Goal: Use online tool/utility: Utilize a website feature to perform a specific function

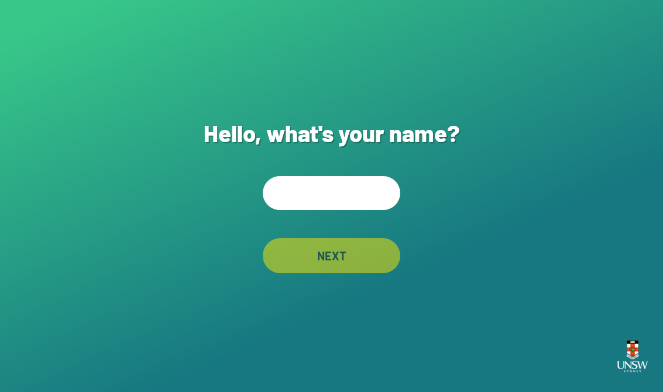
click at [345, 207] on input "text" at bounding box center [332, 193] width 138 height 34
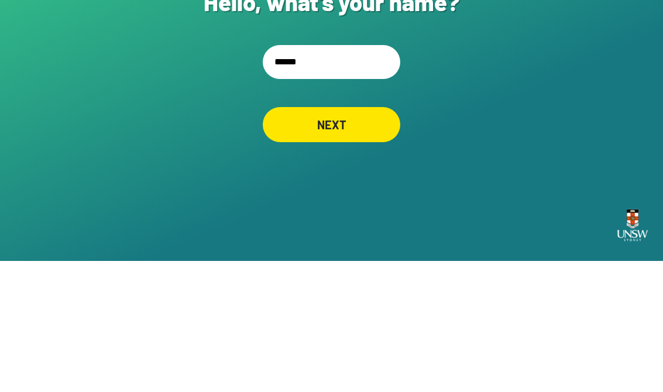
type input "*******"
click at [336, 239] on div "NEXT" at bounding box center [331, 256] width 133 height 34
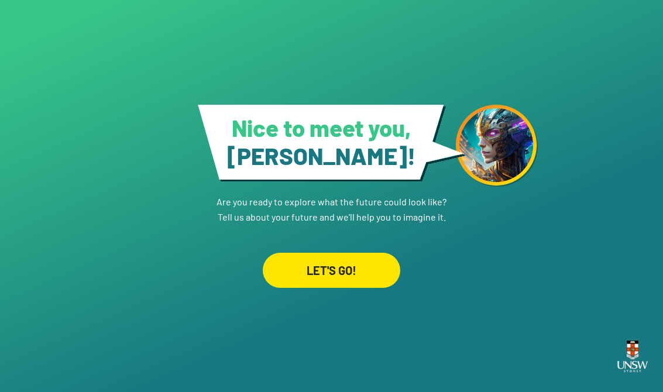
click at [312, 273] on div "LET'S GO!" at bounding box center [332, 270] width 138 height 35
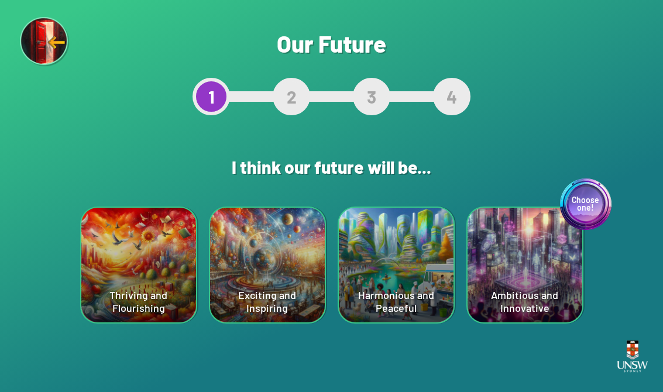
click at [123, 283] on div "Thriving and Flourishing" at bounding box center [138, 265] width 115 height 115
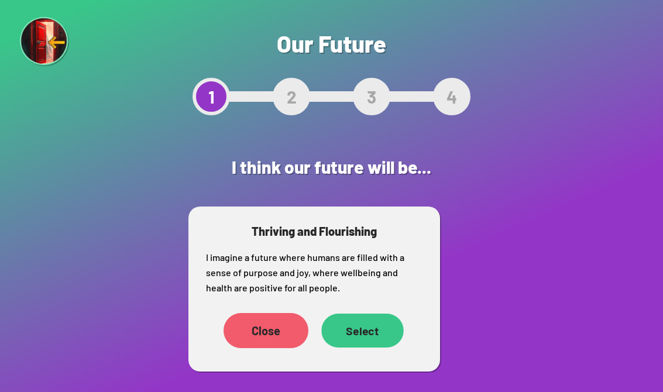
click at [349, 336] on div "Select" at bounding box center [362, 331] width 83 height 34
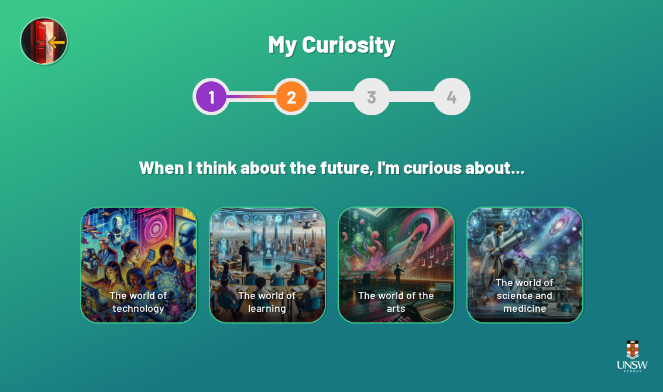
click at [514, 270] on div "The world of science and medicine" at bounding box center [525, 265] width 115 height 115
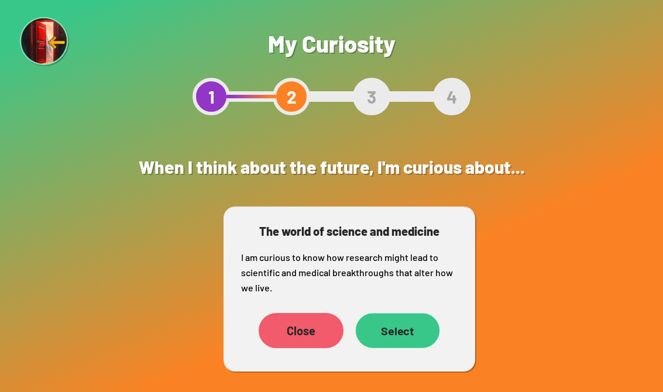
click at [389, 326] on div "Select" at bounding box center [397, 330] width 84 height 35
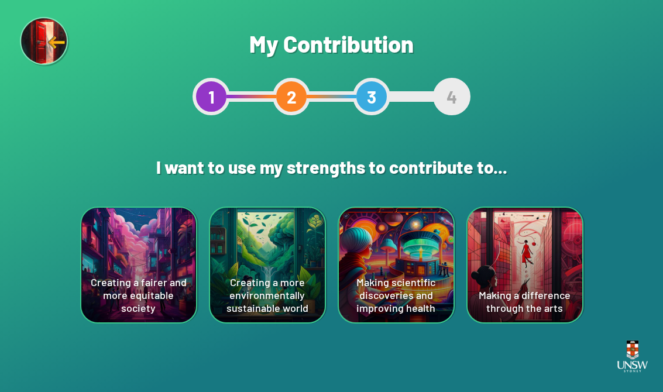
click at [116, 267] on div "Creating a fairer and more equitable society" at bounding box center [138, 265] width 115 height 115
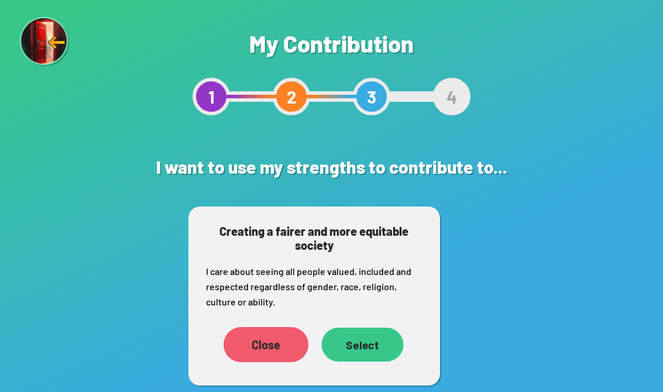
click at [382, 350] on div "Select" at bounding box center [362, 345] width 82 height 34
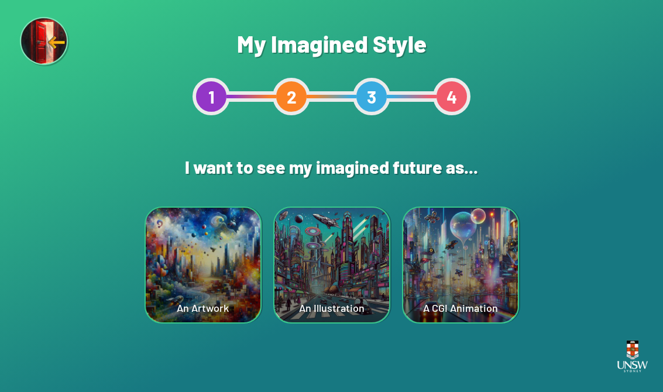
click at [240, 262] on div "An Artwork" at bounding box center [203, 265] width 115 height 115
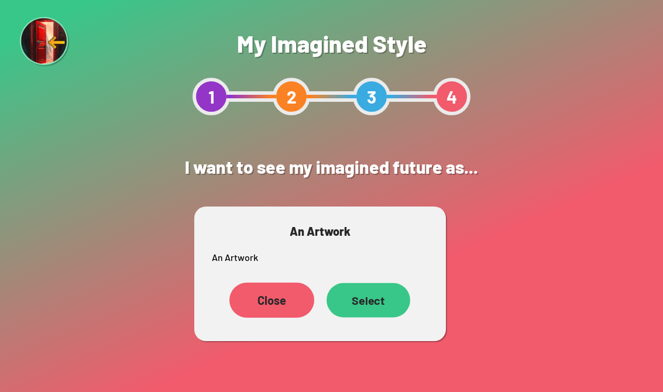
click at [370, 308] on div "Select" at bounding box center [369, 300] width 84 height 35
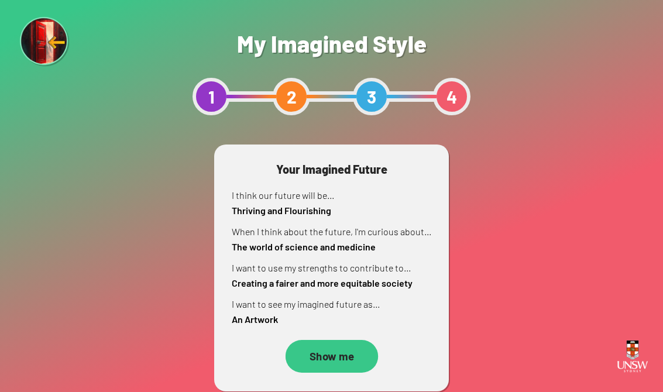
click at [352, 352] on div "Show me" at bounding box center [331, 356] width 93 height 33
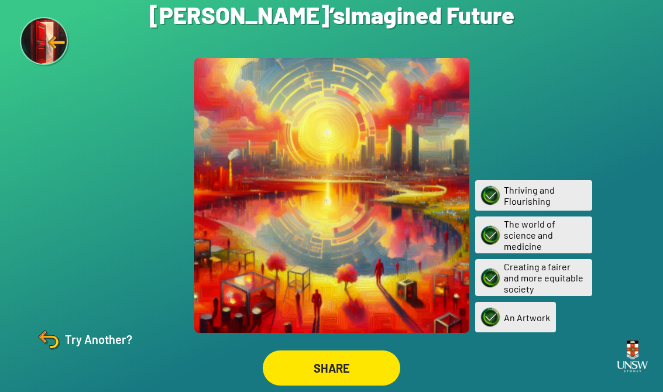
click at [47, 345] on img at bounding box center [49, 339] width 28 height 28
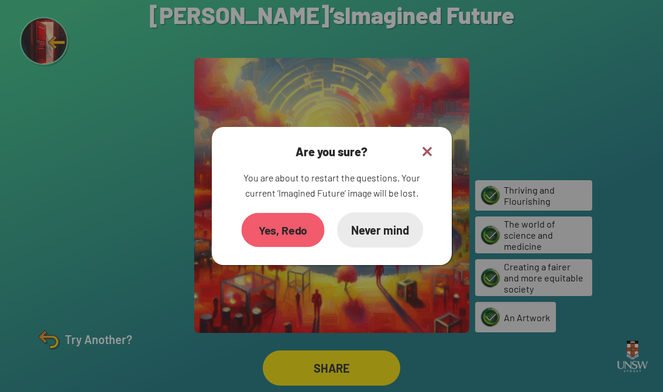
click at [282, 233] on div "Yes, Redo" at bounding box center [282, 230] width 83 height 35
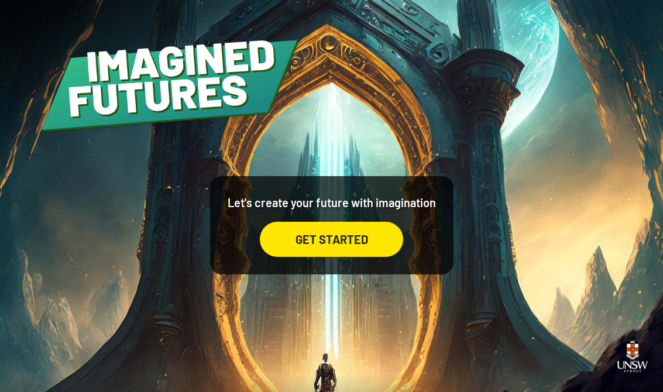
click at [332, 256] on div "GET STARTED" at bounding box center [331, 239] width 143 height 35
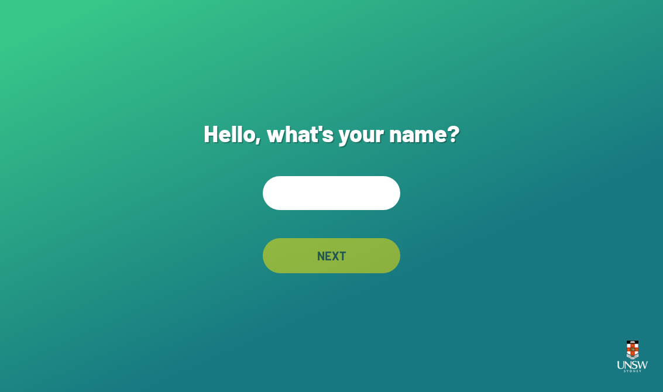
click at [351, 198] on input "text" at bounding box center [332, 193] width 138 height 34
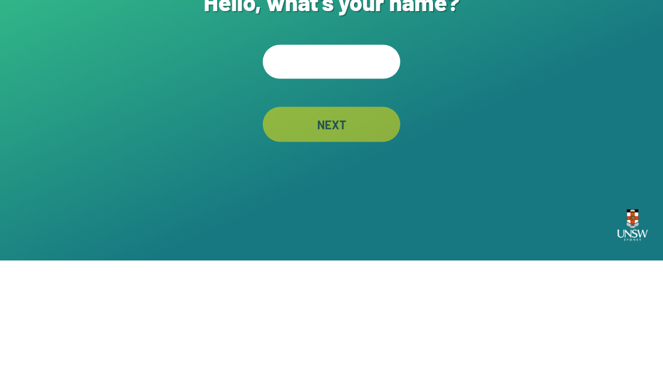
type input "*"
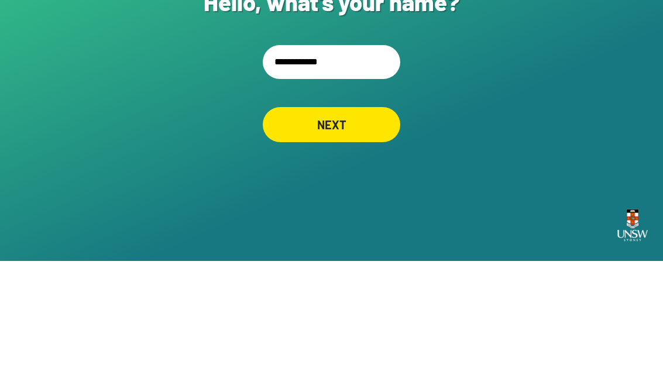
type input "**********"
click at [332, 238] on div "NEXT" at bounding box center [332, 255] width 138 height 35
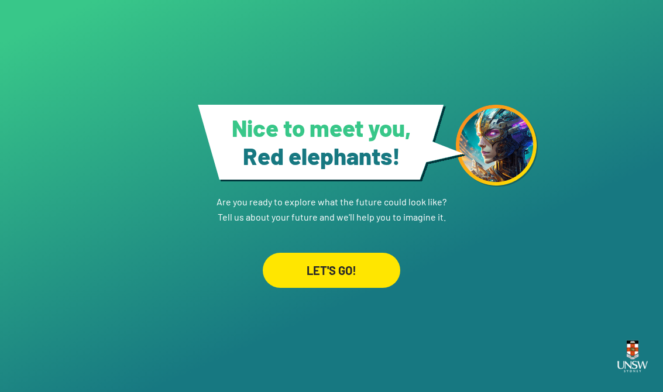
click at [342, 272] on div "LET'S GO!" at bounding box center [332, 270] width 138 height 35
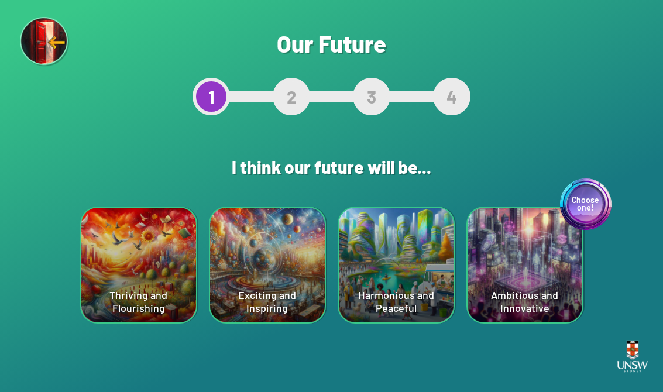
click at [411, 267] on div "Harmonious and Peaceful" at bounding box center [396, 265] width 115 height 115
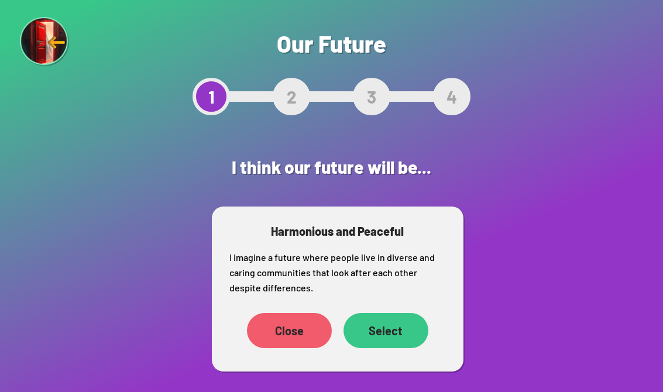
click at [401, 335] on div "Select" at bounding box center [386, 330] width 85 height 35
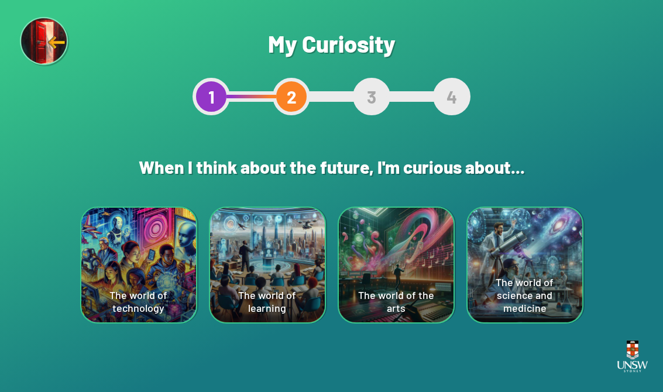
click at [423, 287] on div "The world of the arts" at bounding box center [396, 265] width 115 height 115
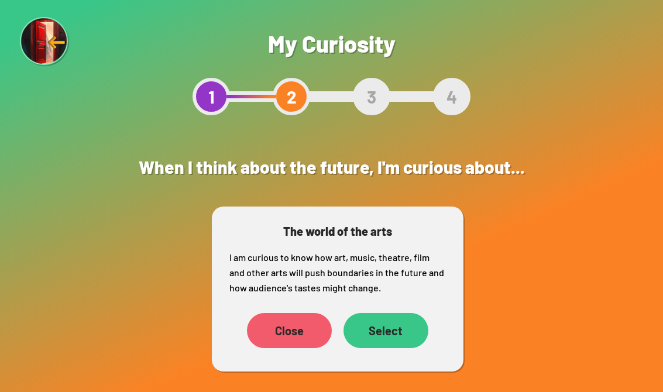
click at [393, 335] on div "Select" at bounding box center [386, 330] width 85 height 35
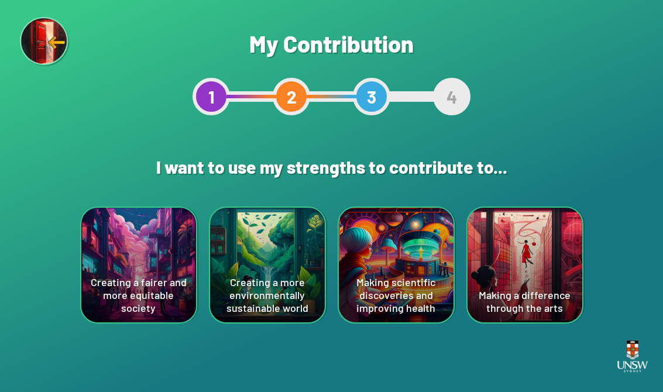
click at [423, 255] on div "Making scientific discoveries and improving health" at bounding box center [396, 265] width 115 height 115
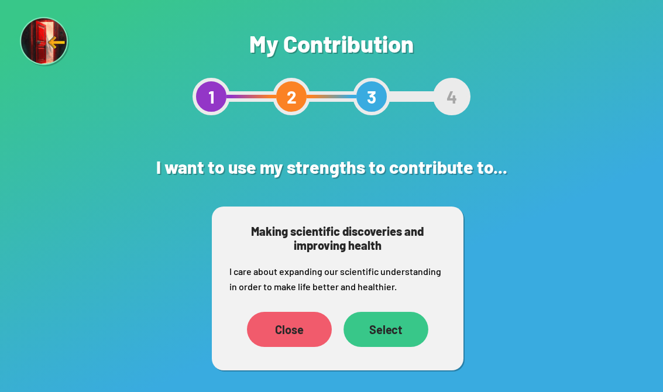
click at [407, 335] on div "Select" at bounding box center [386, 329] width 85 height 35
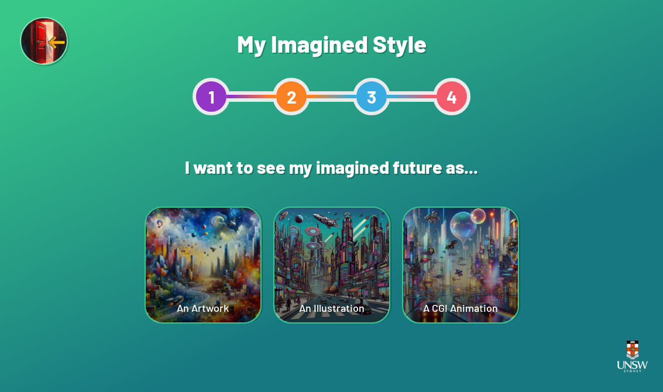
click at [493, 259] on div "A CGI Animation" at bounding box center [460, 265] width 115 height 115
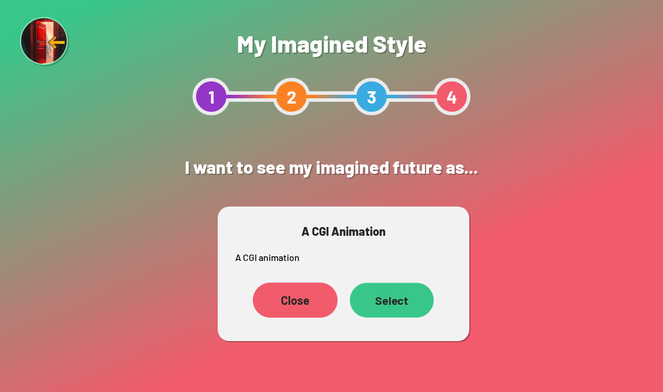
click at [410, 305] on div "Select" at bounding box center [391, 300] width 84 height 35
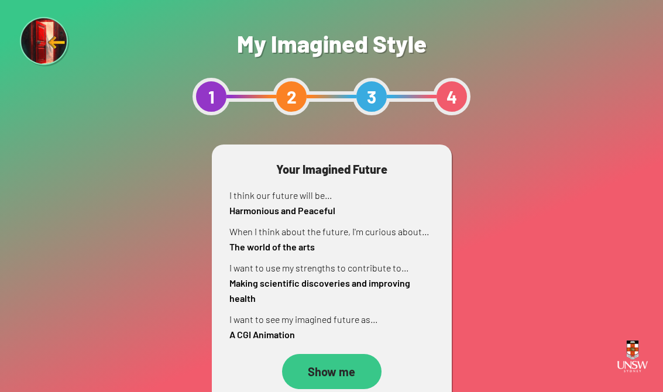
click at [327, 360] on div "Show me" at bounding box center [331, 371] width 99 height 35
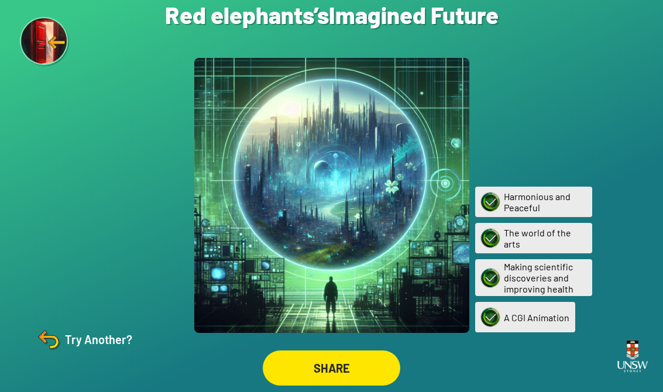
click at [81, 353] on div "Try Another?" at bounding box center [84, 339] width 98 height 28
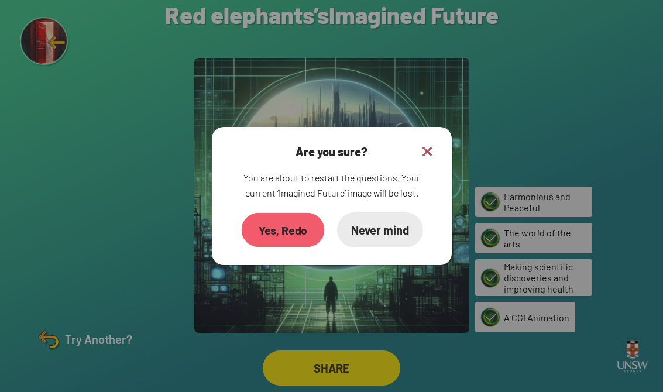
click at [280, 229] on div "Yes, Redo" at bounding box center [282, 230] width 83 height 35
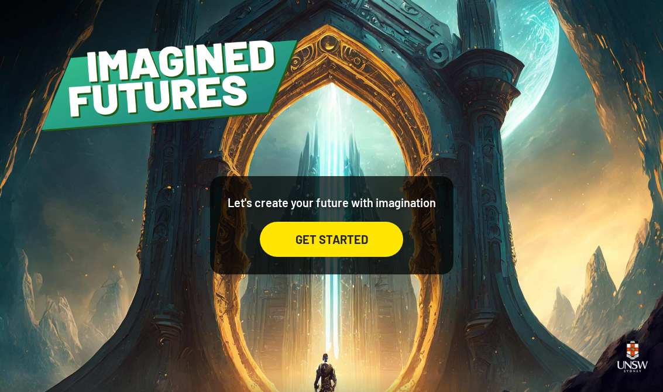
click at [310, 249] on div "GET STARTED" at bounding box center [331, 239] width 143 height 35
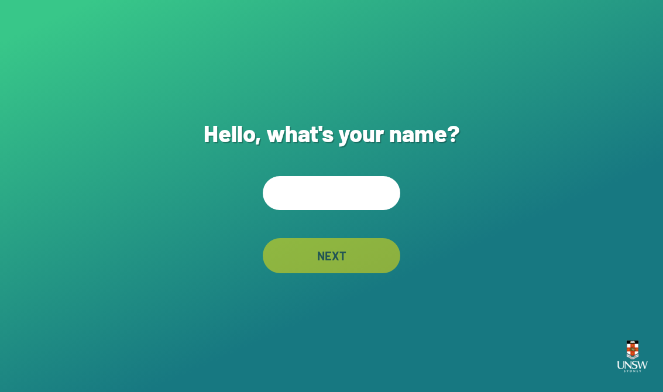
click at [346, 209] on input "text" at bounding box center [332, 193] width 138 height 34
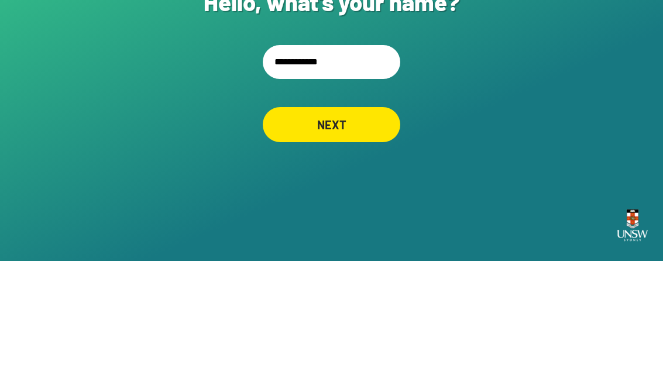
type input "**********"
click at [354, 238] on div "NEXT" at bounding box center [332, 255] width 138 height 35
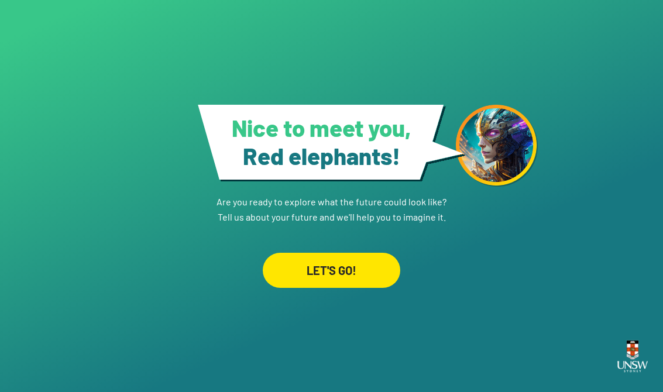
click at [353, 253] on div "LET'S GO!" at bounding box center [332, 270] width 138 height 35
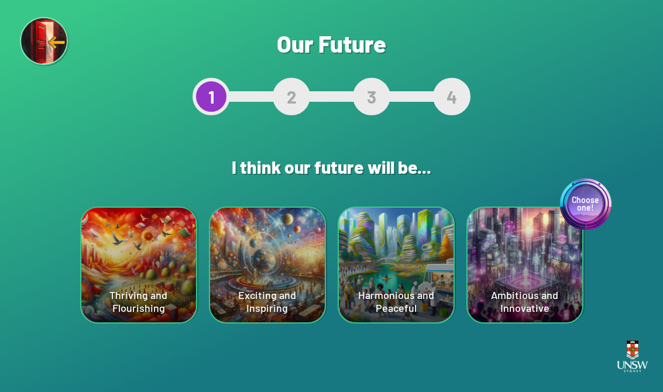
click at [266, 271] on div "Exciting and Inspiring" at bounding box center [267, 265] width 115 height 115
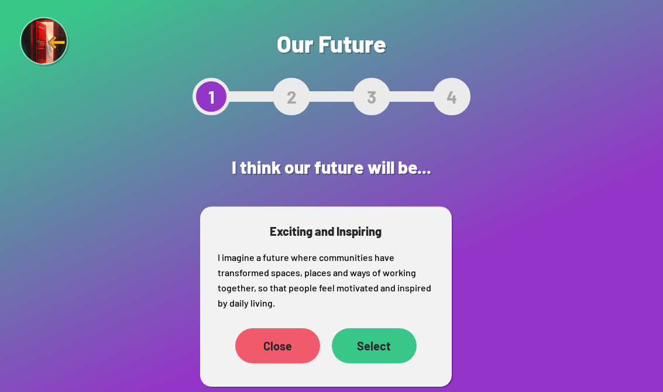
click at [377, 348] on div "Select" at bounding box center [374, 345] width 85 height 35
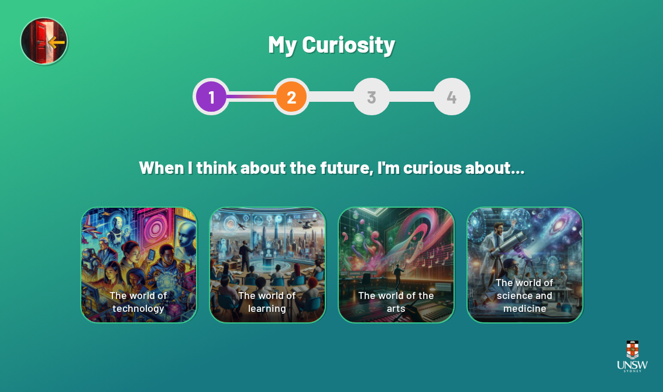
click at [422, 260] on div "The world of the arts" at bounding box center [396, 265] width 115 height 115
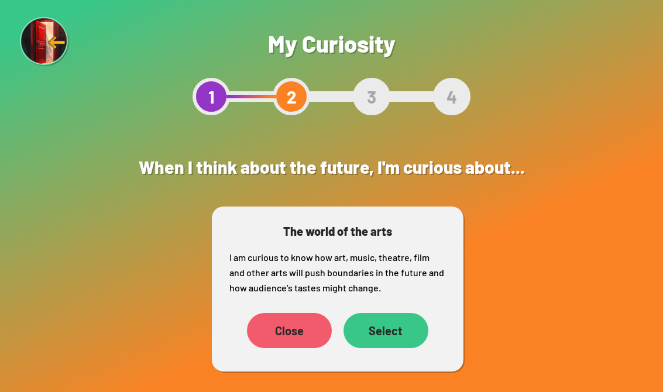
click at [397, 327] on div "Select" at bounding box center [386, 330] width 85 height 35
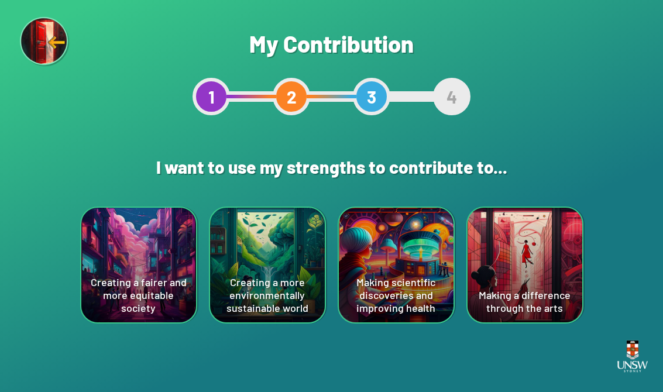
scroll to position [18, 0]
click at [286, 284] on div "Creating a more environmentally sustainable world" at bounding box center [267, 265] width 115 height 115
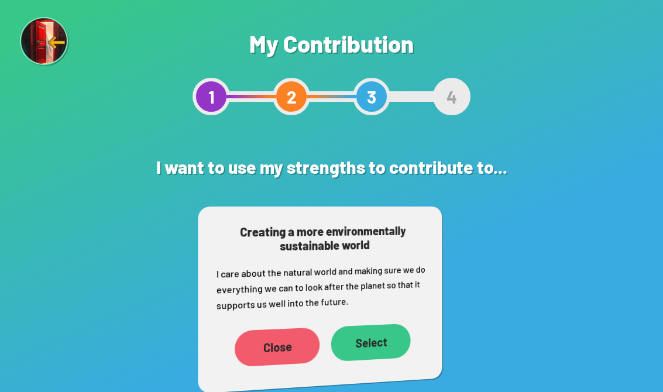
click at [288, 270] on p "I care about the natural world and making sure we do everything we can to look …" at bounding box center [321, 287] width 210 height 51
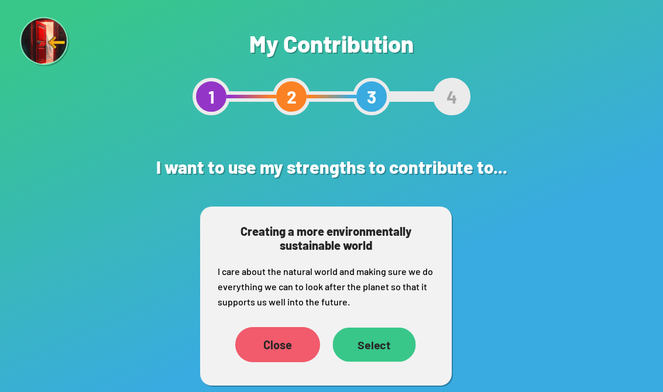
click at [371, 328] on div "Select" at bounding box center [373, 345] width 83 height 35
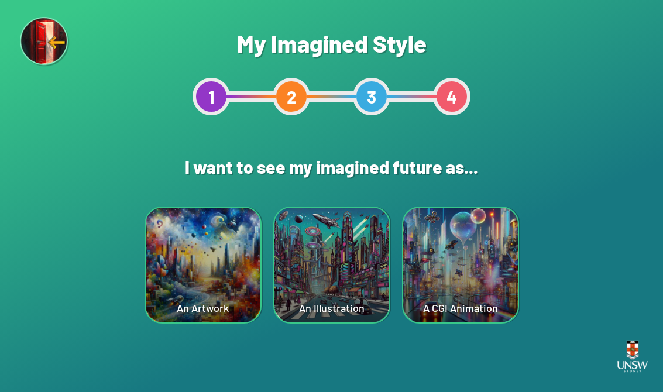
click at [175, 261] on div "An Artwork" at bounding box center [203, 265] width 115 height 115
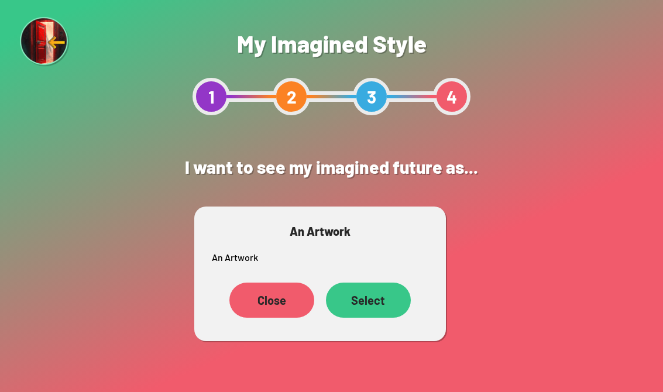
click at [378, 308] on div "Select" at bounding box center [368, 300] width 85 height 35
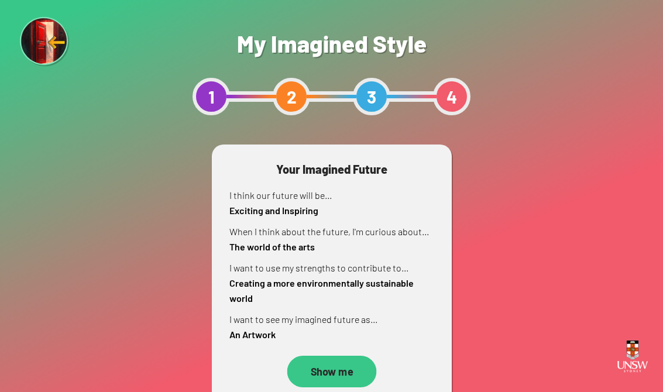
click at [329, 391] on html "Your device screen seems to be too small for our app. You must revisit the site…" at bounding box center [331, 196] width 663 height 392
click at [338, 365] on div "Show me" at bounding box center [331, 371] width 99 height 35
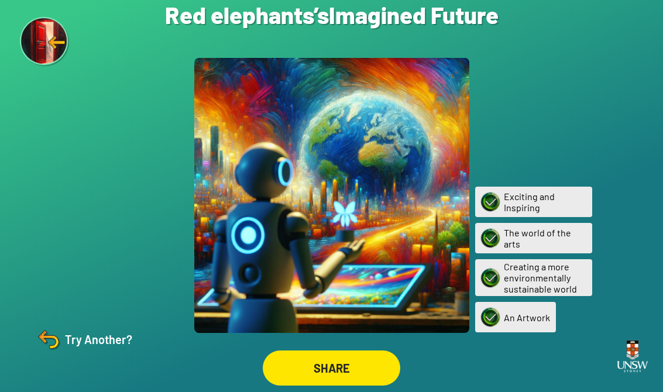
click at [489, 199] on img at bounding box center [490, 201] width 27 height 27
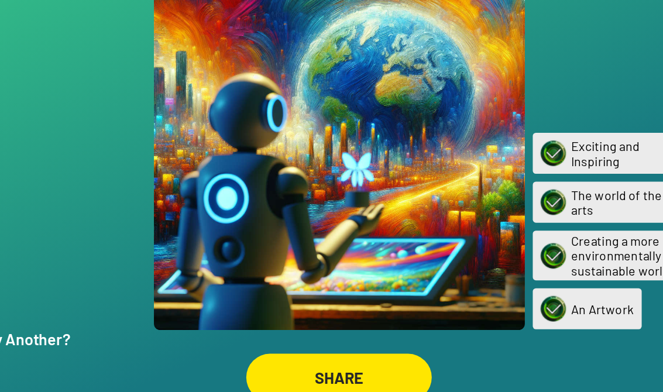
scroll to position [18, 0]
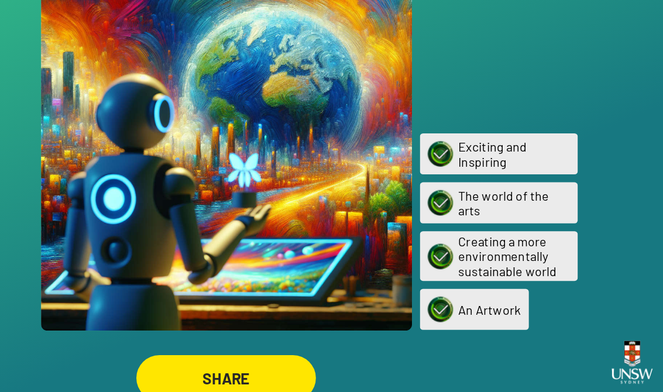
click at [265, 351] on div "SHARE" at bounding box center [331, 368] width 133 height 34
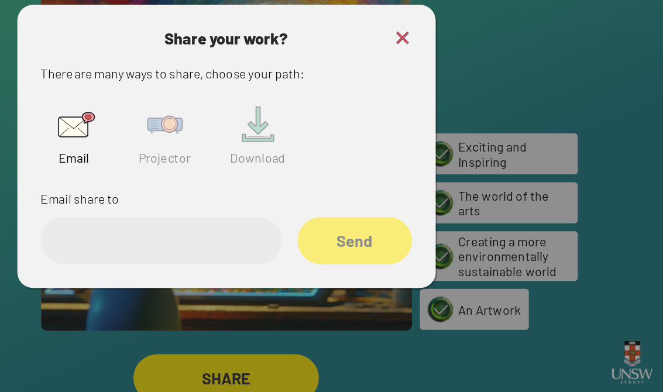
click at [267, 162] on img at bounding box center [285, 180] width 37 height 37
click at [194, 249] on input "text" at bounding box center [283, 266] width 178 height 35
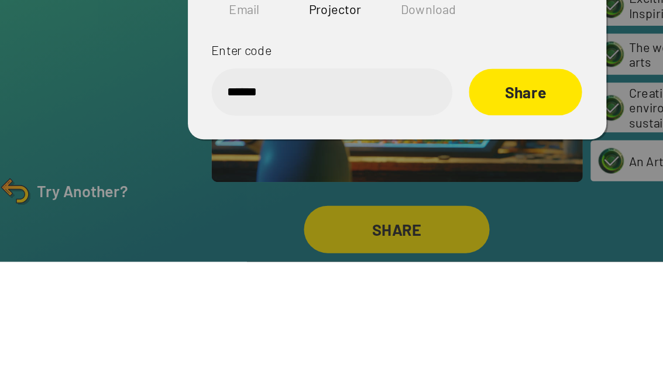
type input "******"
click at [387, 249] on div "Share" at bounding box center [426, 266] width 84 height 35
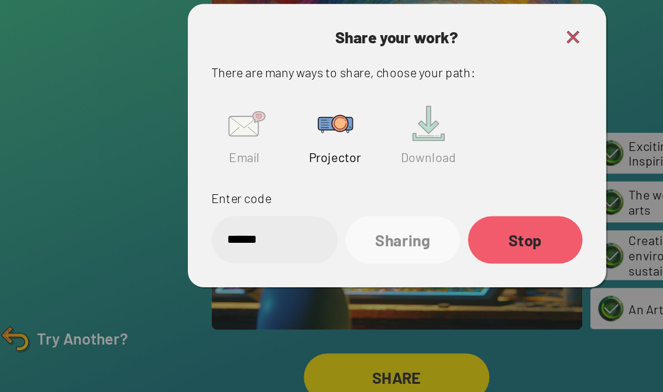
click at [410, 109] on h3 "Share your work?" at bounding box center [331, 116] width 275 height 14
click at [455, 109] on img at bounding box center [462, 116] width 14 height 14
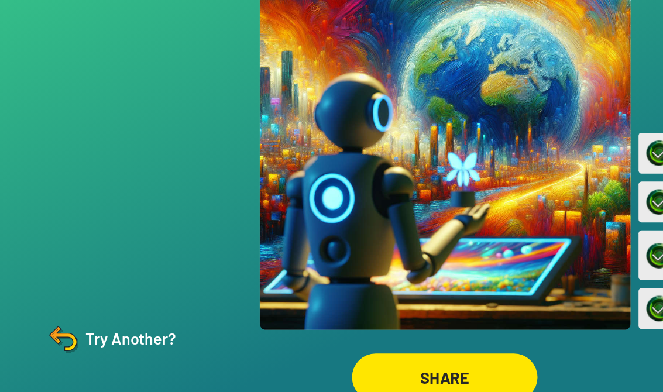
click at [68, 325] on div "Try Another?" at bounding box center [84, 339] width 98 height 28
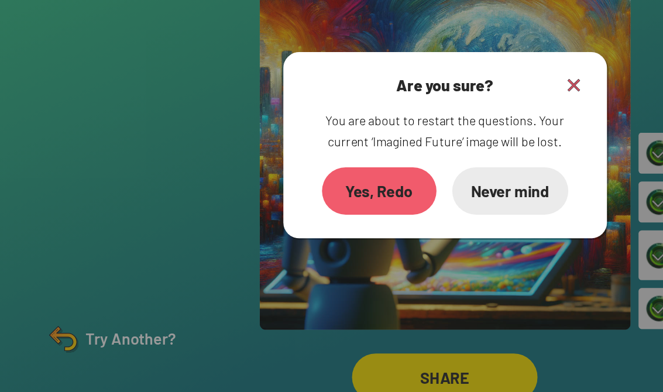
click at [293, 212] on div "Yes, Redo" at bounding box center [283, 229] width 85 height 35
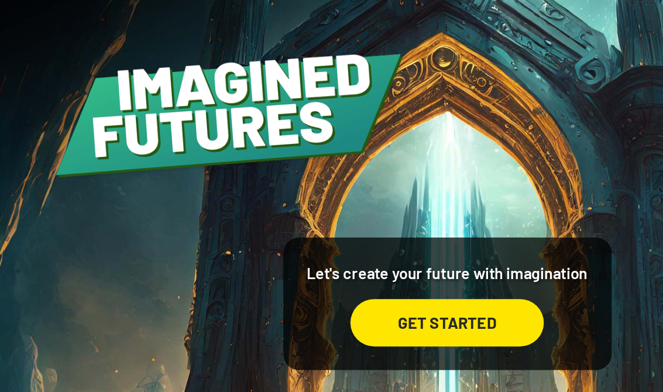
click at [352, 248] on div "GET STARTED" at bounding box center [331, 239] width 143 height 35
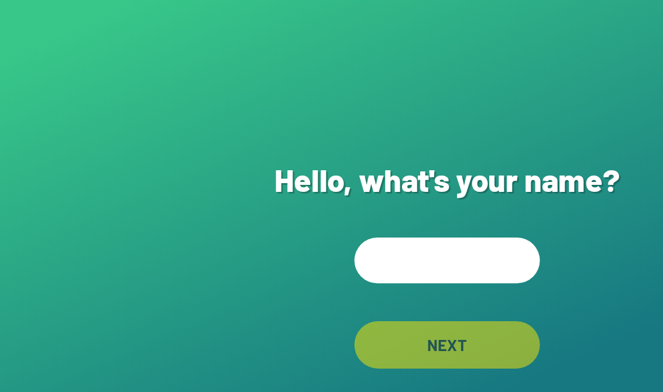
click at [336, 196] on input "text" at bounding box center [332, 193] width 138 height 34
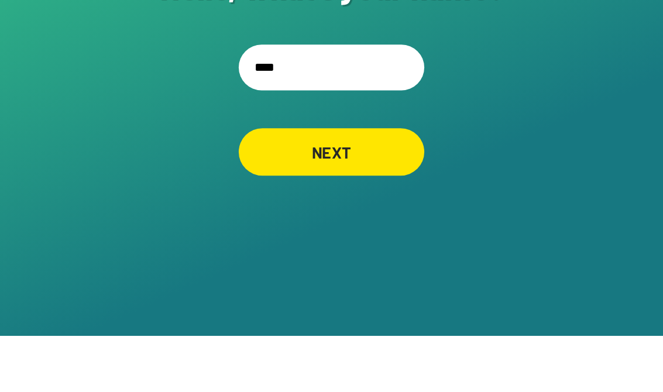
type input "****"
click at [292, 238] on div "NEXT" at bounding box center [332, 255] width 138 height 35
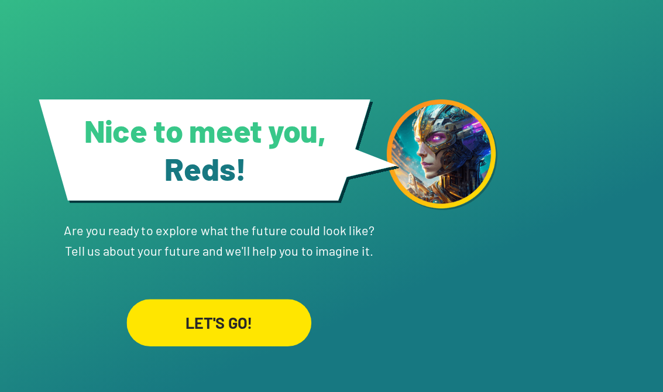
click at [263, 253] on div "LET'S GO!" at bounding box center [331, 270] width 137 height 35
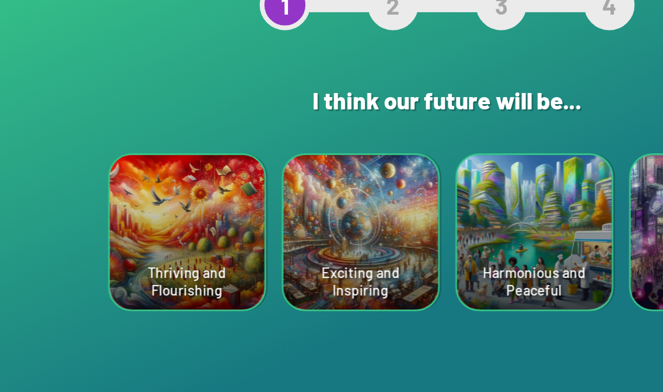
scroll to position [18, 0]
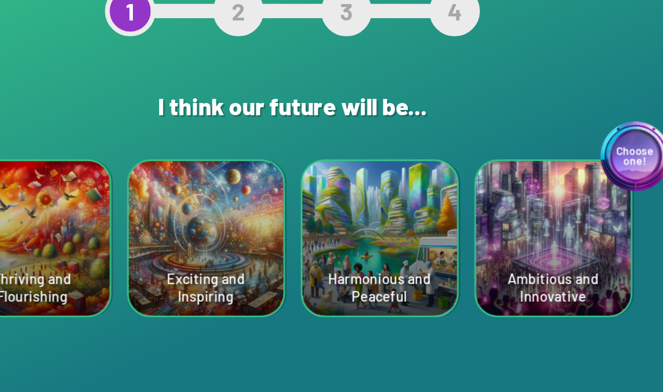
click at [468, 208] on div "Choose one! Ambitious and Innovative" at bounding box center [525, 265] width 115 height 115
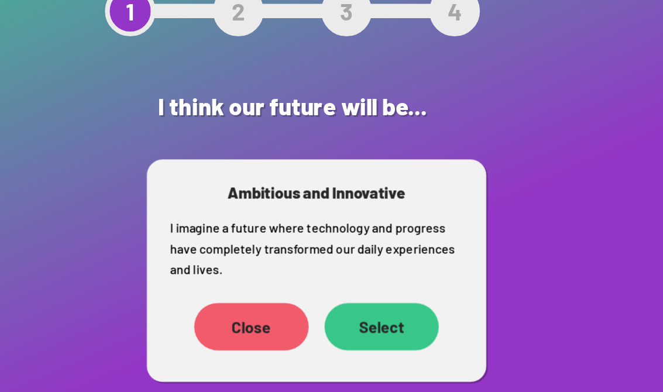
click at [355, 313] on div "Select" at bounding box center [397, 330] width 85 height 35
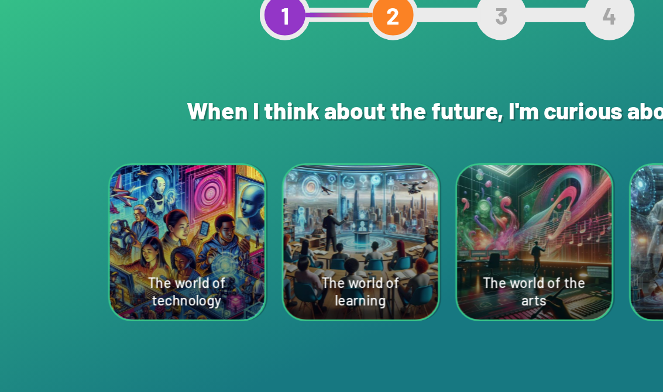
scroll to position [18, 0]
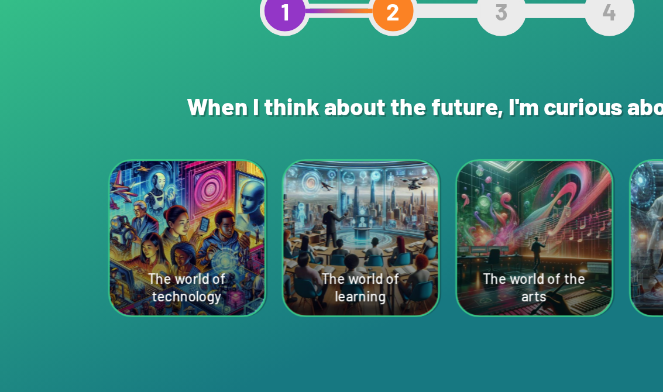
click at [179, 208] on div "The world of technology" at bounding box center [138, 265] width 115 height 115
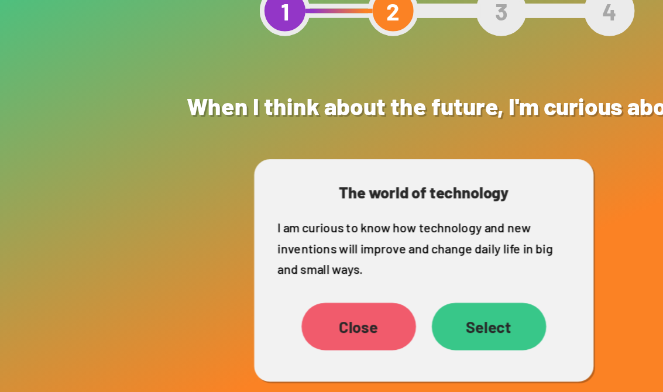
click at [373, 313] on div "Select" at bounding box center [362, 330] width 85 height 35
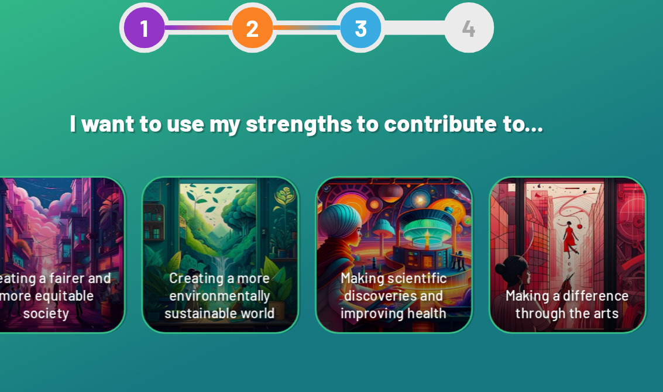
click at [210, 208] on div "Creating a more environmentally sustainable world" at bounding box center [267, 265] width 115 height 115
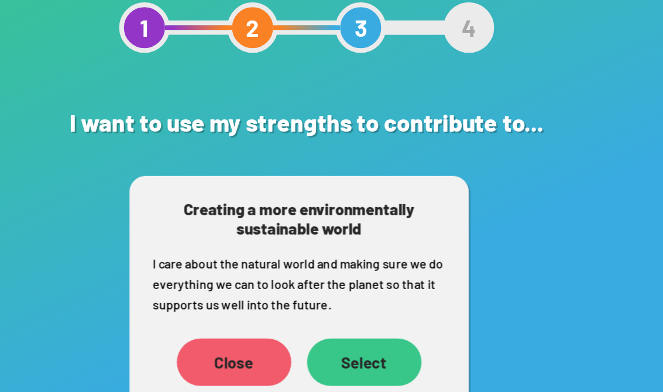
click at [332, 327] on div "Select" at bounding box center [374, 344] width 85 height 35
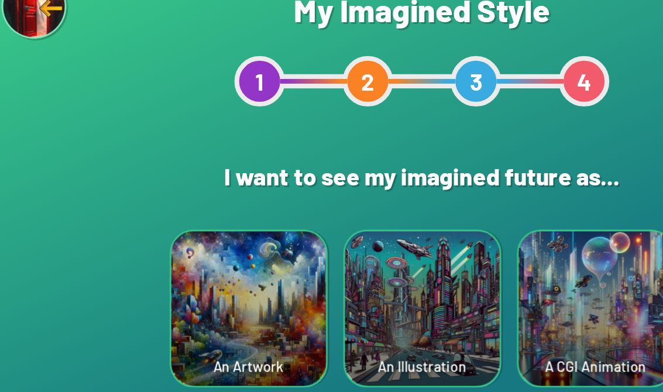
scroll to position [18, 0]
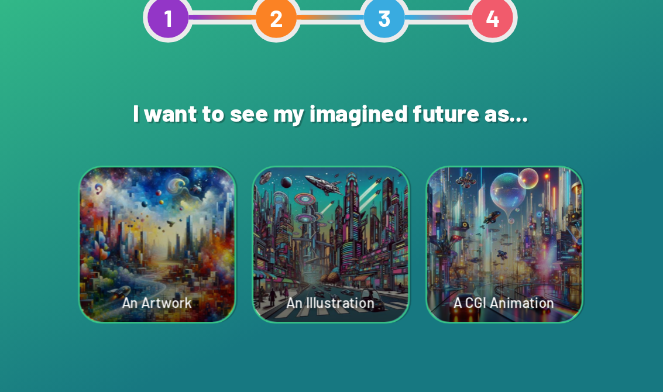
click at [274, 208] on div "An Illustration" at bounding box center [331, 265] width 115 height 115
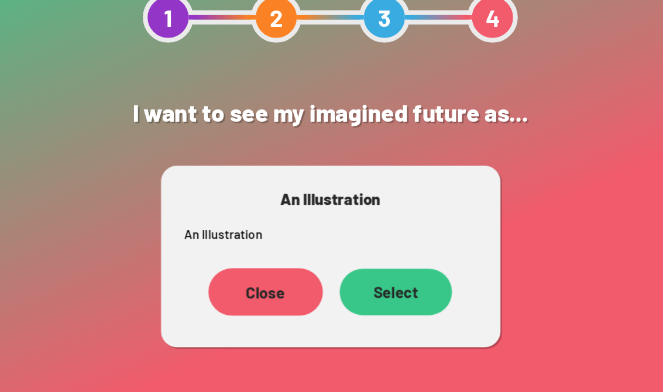
click at [338, 283] on div "Select" at bounding box center [379, 300] width 83 height 35
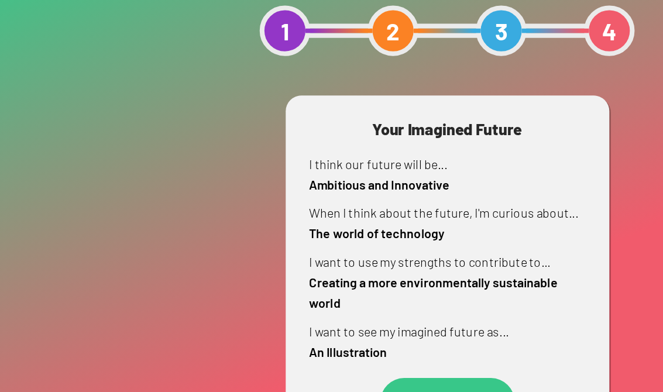
scroll to position [18, 0]
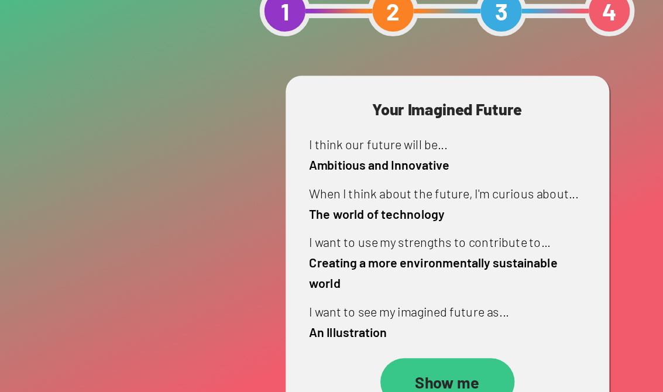
click at [349, 354] on div "Show me" at bounding box center [331, 371] width 99 height 35
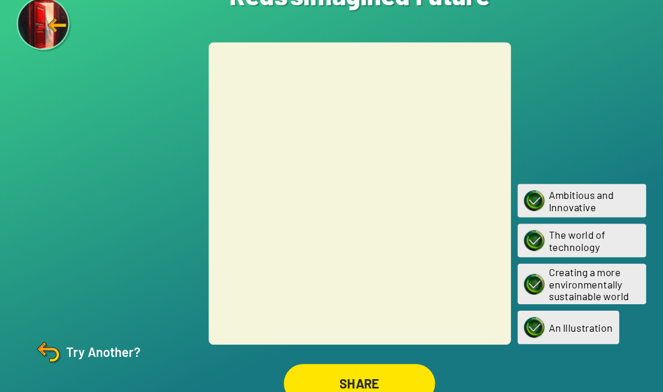
scroll to position [18, 0]
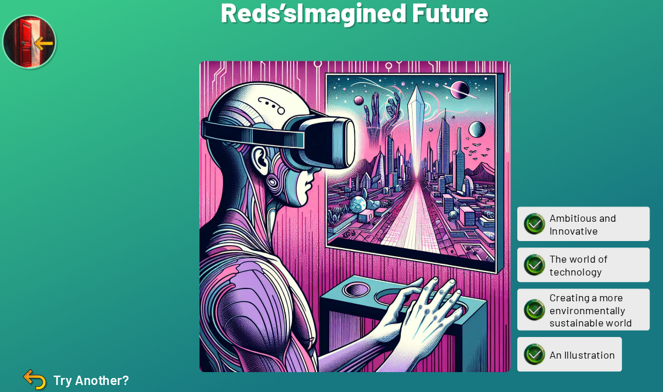
click at [59, 334] on div "Try Another?" at bounding box center [84, 339] width 98 height 28
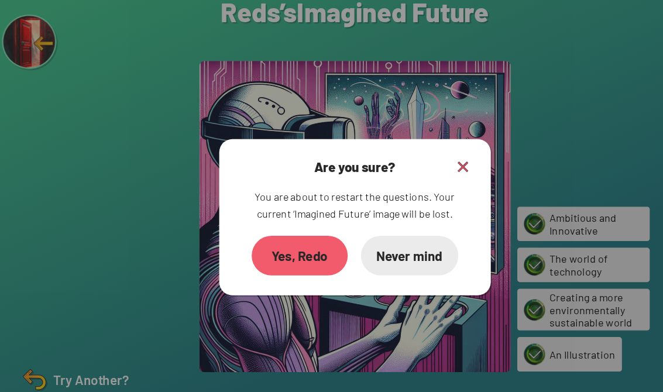
click at [243, 222] on div "Yes, Redo" at bounding box center [283, 229] width 85 height 35
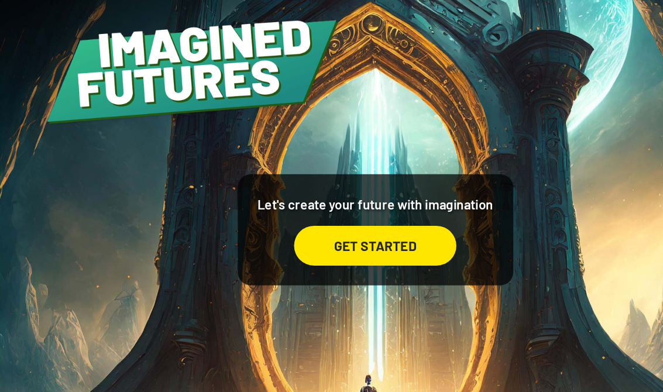
click at [350, 222] on div "GET STARTED" at bounding box center [331, 239] width 143 height 35
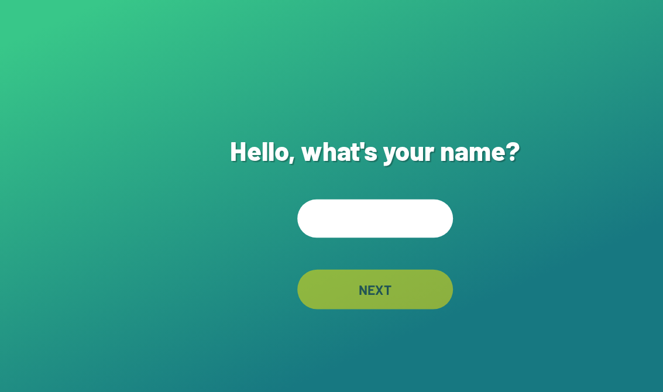
click at [356, 200] on input "text" at bounding box center [332, 193] width 138 height 34
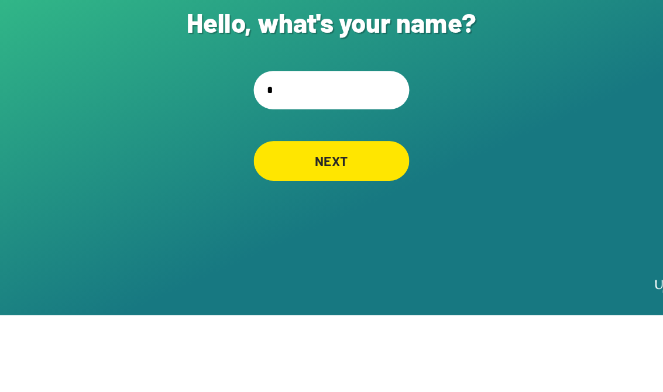
type input "*"
click at [334, 238] on div "NEXT" at bounding box center [332, 255] width 138 height 35
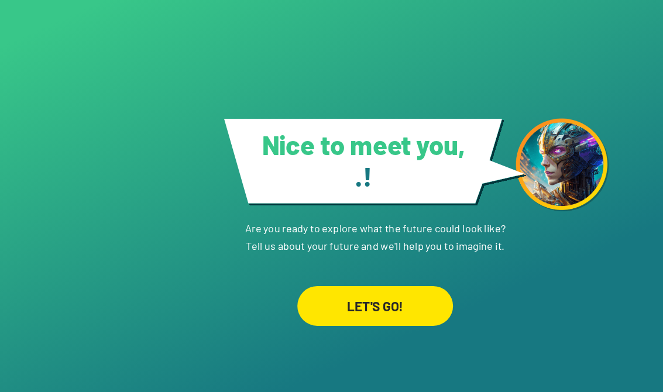
click at [355, 288] on div "LET'S GO!" at bounding box center [332, 270] width 138 height 35
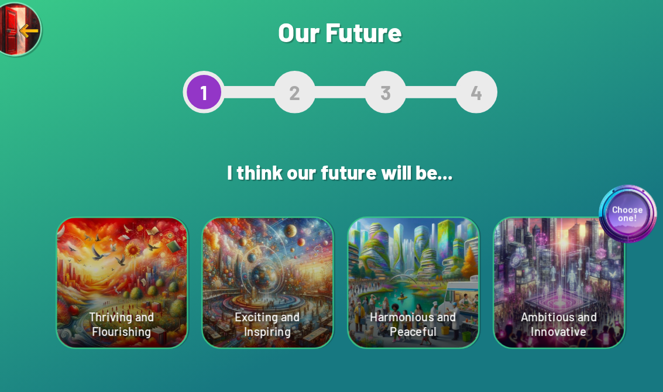
click at [81, 236] on div "Thriving and Flourishing" at bounding box center [138, 265] width 115 height 115
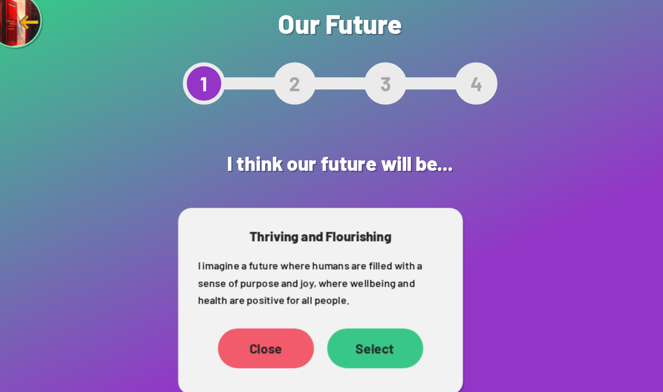
scroll to position [18, 0]
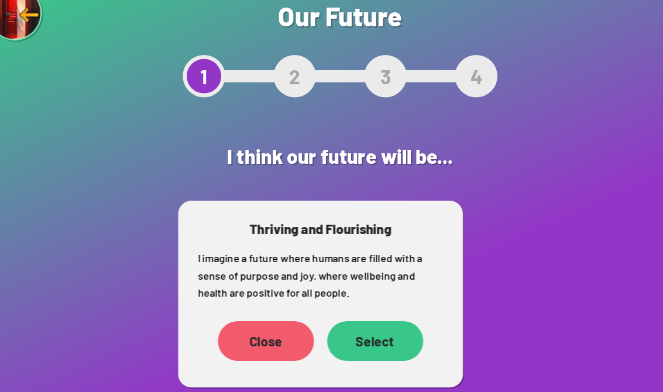
click at [336, 313] on div "Select" at bounding box center [362, 330] width 85 height 35
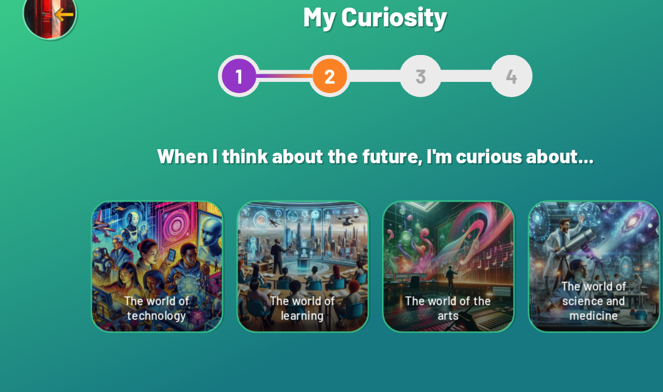
scroll to position [18, 0]
click at [563, 208] on div "The world of science and medicine" at bounding box center [525, 265] width 115 height 115
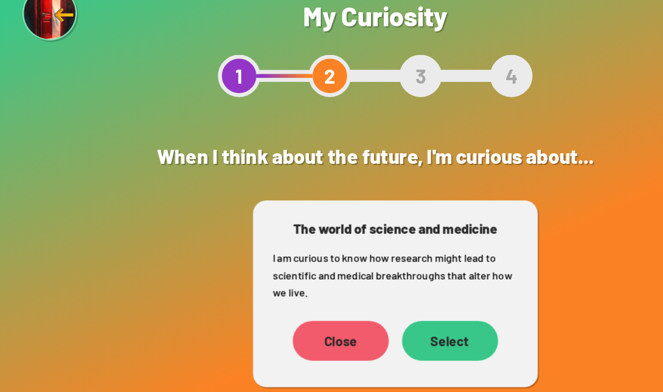
click at [390, 313] on div "Select" at bounding box center [397, 330] width 85 height 35
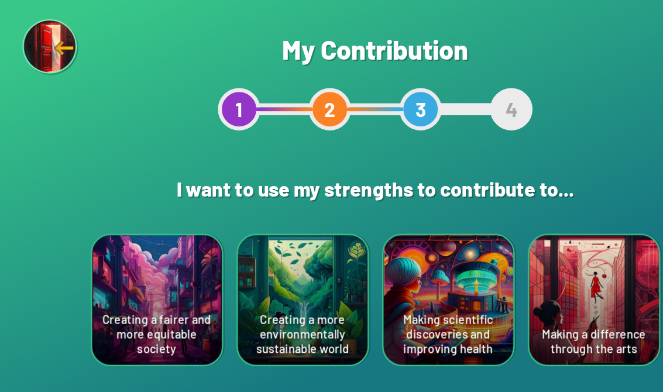
click at [558, 265] on div "Making a difference through the arts" at bounding box center [525, 265] width 115 height 115
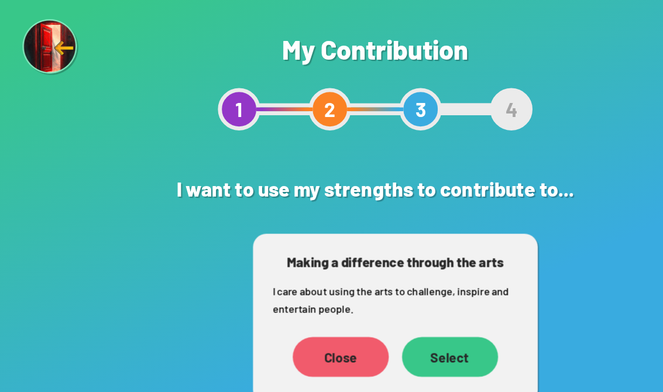
click at [396, 316] on div "Select" at bounding box center [397, 315] width 85 height 35
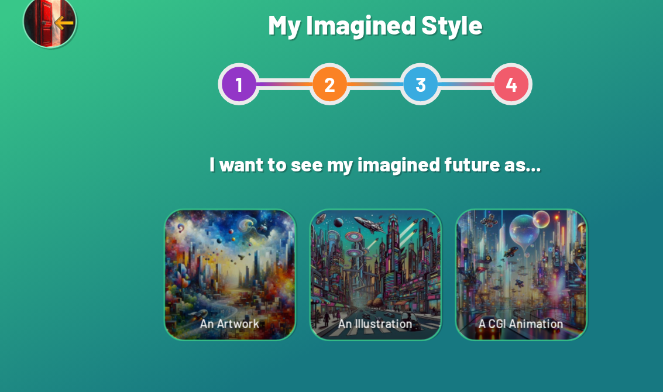
scroll to position [18, 0]
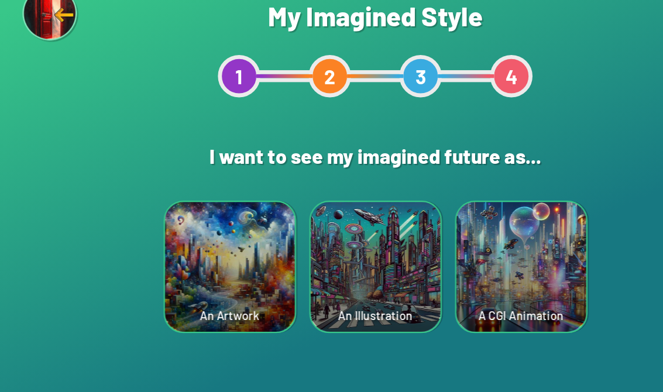
click at [216, 257] on div "An Artwork" at bounding box center [203, 265] width 115 height 115
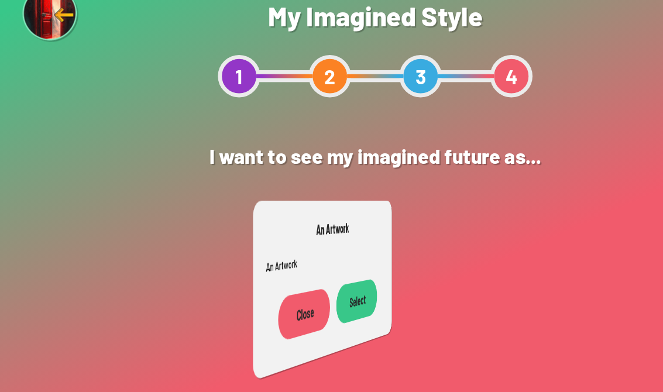
click at [235, 269] on div "Close Select" at bounding box center [287, 305] width 105 height 73
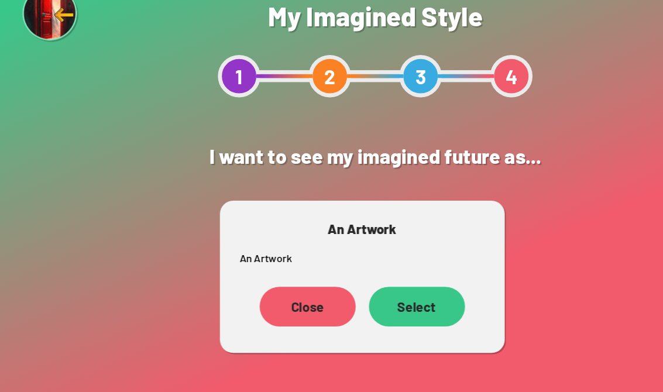
click at [375, 283] on div "Select" at bounding box center [368, 300] width 85 height 35
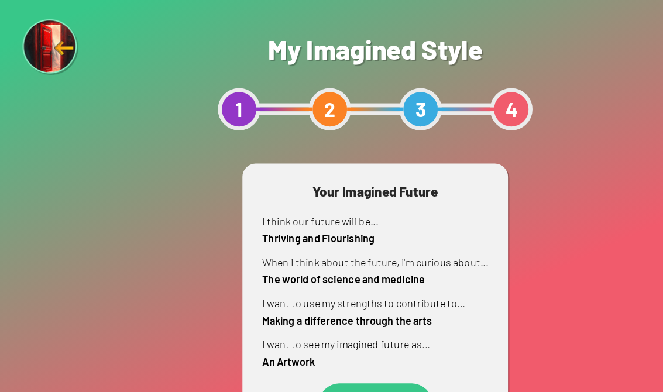
click at [332, 339] on div "Show me" at bounding box center [331, 356] width 99 height 35
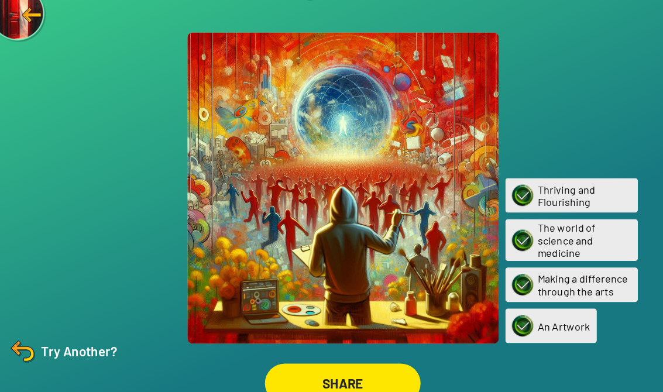
scroll to position [18, 0]
click at [334, 351] on div "SHARE" at bounding box center [332, 368] width 138 height 35
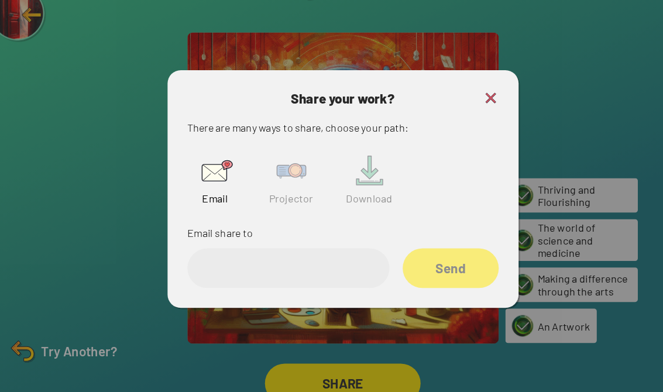
click at [267, 162] on img at bounding box center [285, 180] width 37 height 37
click at [290, 249] on input "text" at bounding box center [283, 266] width 178 height 35
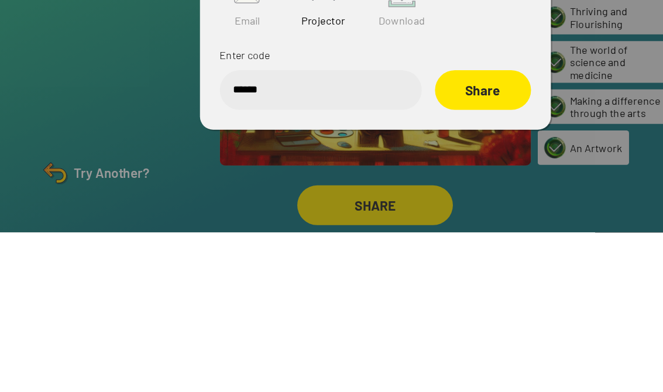
type input "******"
click at [453, 249] on div "Share" at bounding box center [426, 266] width 85 height 35
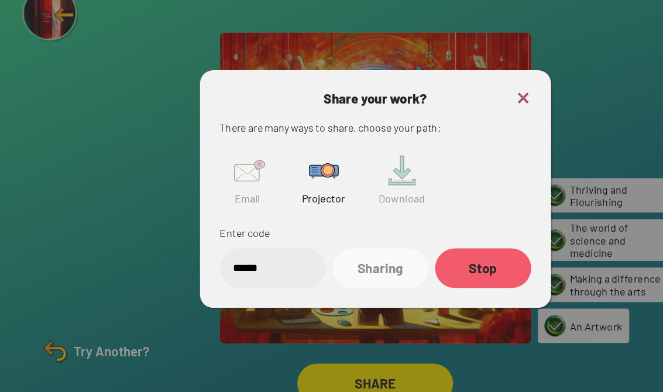
click at [459, 109] on img at bounding box center [462, 116] width 14 height 14
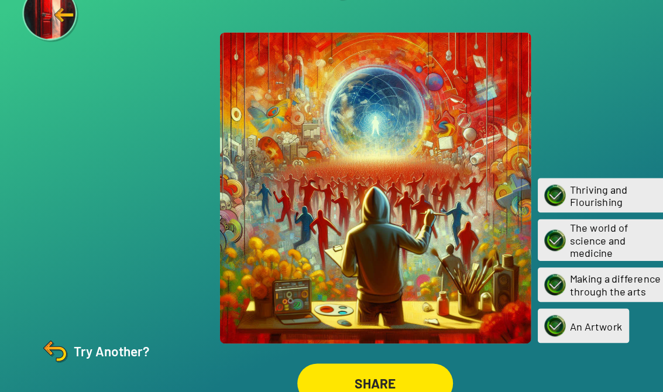
click at [461, 77] on div at bounding box center [331, 195] width 275 height 275
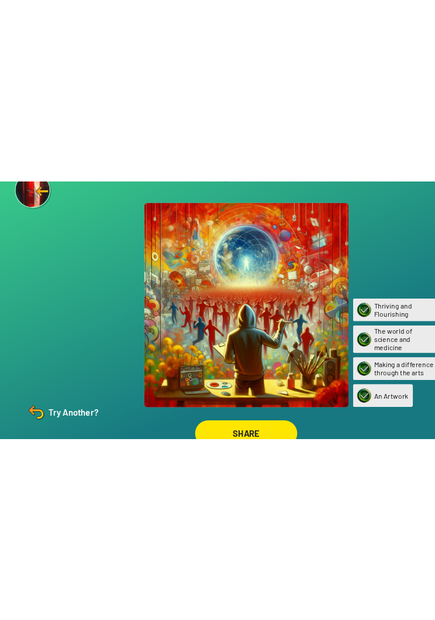
scroll to position [0, 0]
